Goal: Task Accomplishment & Management: Use online tool/utility

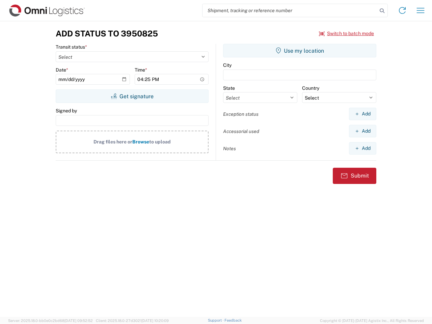
click at [290, 10] on input "search" at bounding box center [290, 10] width 175 height 13
click at [382, 11] on icon at bounding box center [382, 10] width 9 height 9
click at [403, 10] on icon at bounding box center [402, 10] width 11 height 11
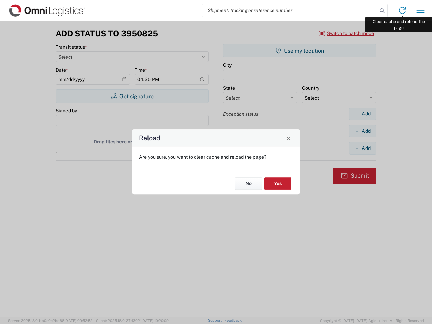
click at [421, 10] on div "Reload Are you sure, you want to clear cache and reload the page? No Yes" at bounding box center [216, 162] width 432 height 324
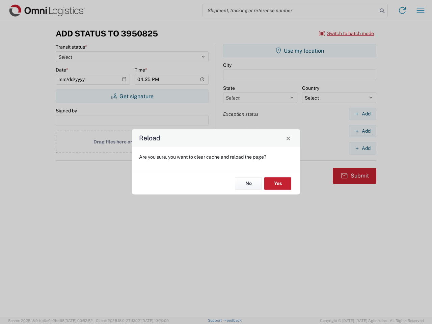
click at [347, 33] on div "Reload Are you sure, you want to clear cache and reload the page? No Yes" at bounding box center [216, 162] width 432 height 324
click at [132, 96] on div "Reload Are you sure, you want to clear cache and reload the page? No Yes" at bounding box center [216, 162] width 432 height 324
click at [300, 51] on div "Reload Are you sure, you want to clear cache and reload the page? No Yes" at bounding box center [216, 162] width 432 height 324
click at [363, 114] on div "Reload Are you sure, you want to clear cache and reload the page? No Yes" at bounding box center [216, 162] width 432 height 324
click at [363, 131] on div "Reload Are you sure, you want to clear cache and reload the page? No Yes" at bounding box center [216, 162] width 432 height 324
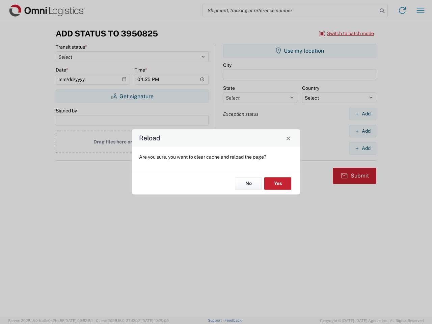
click at [363, 148] on div "Reload Are you sure, you want to clear cache and reload the page? No Yes" at bounding box center [216, 162] width 432 height 324
